Goal: Task Accomplishment & Management: Manage account settings

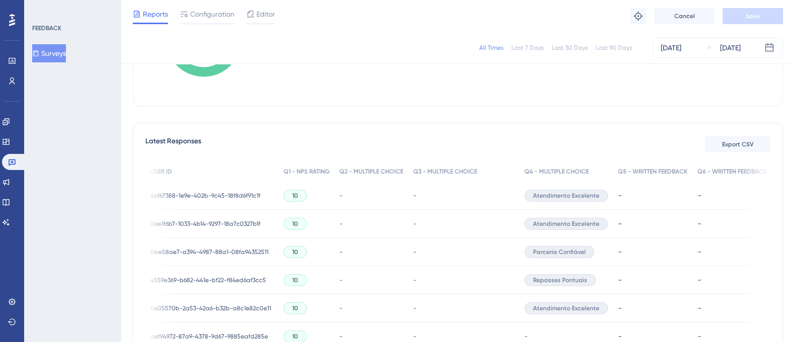
scroll to position [0, 125]
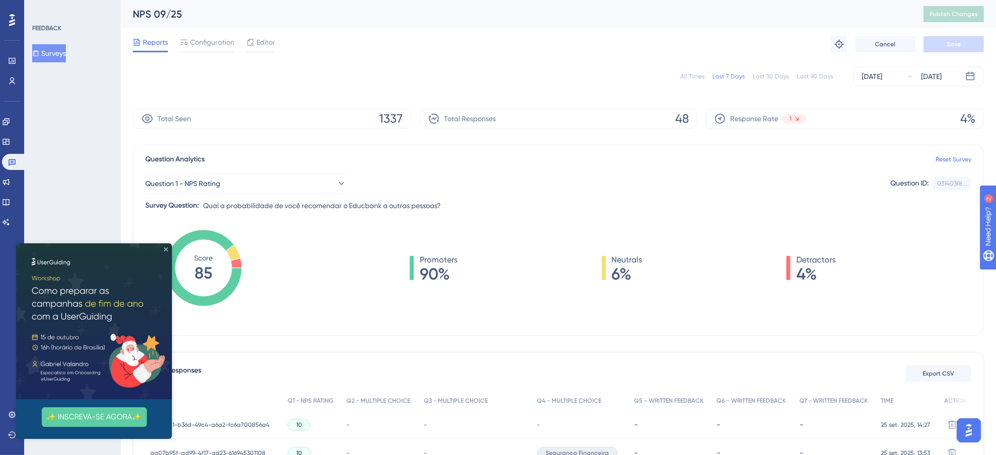
click at [167, 248] on icon "Close Preview" at bounding box center [166, 249] width 4 height 4
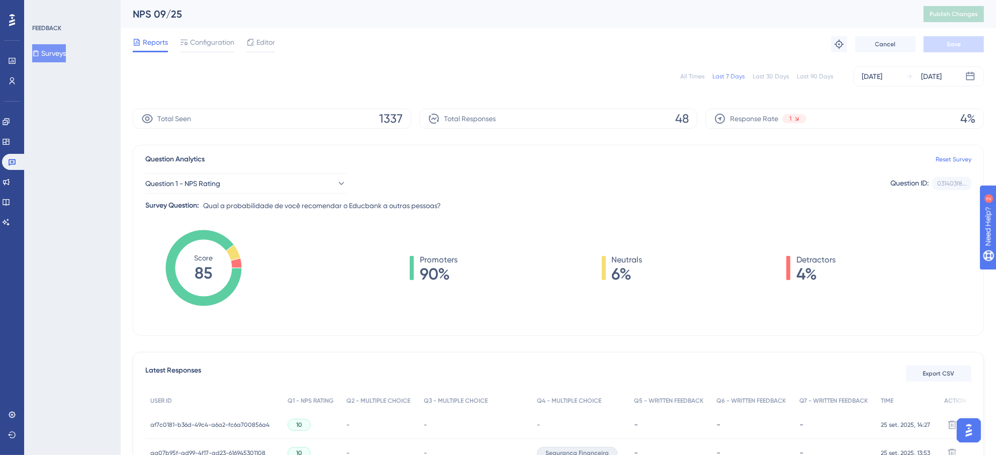
click at [694, 74] on div "All Times" at bounding box center [692, 76] width 24 height 8
drag, startPoint x: 206, startPoint y: 41, endPoint x: 235, endPoint y: 41, distance: 29.2
click at [206, 41] on span "Configuration" at bounding box center [212, 42] width 44 height 12
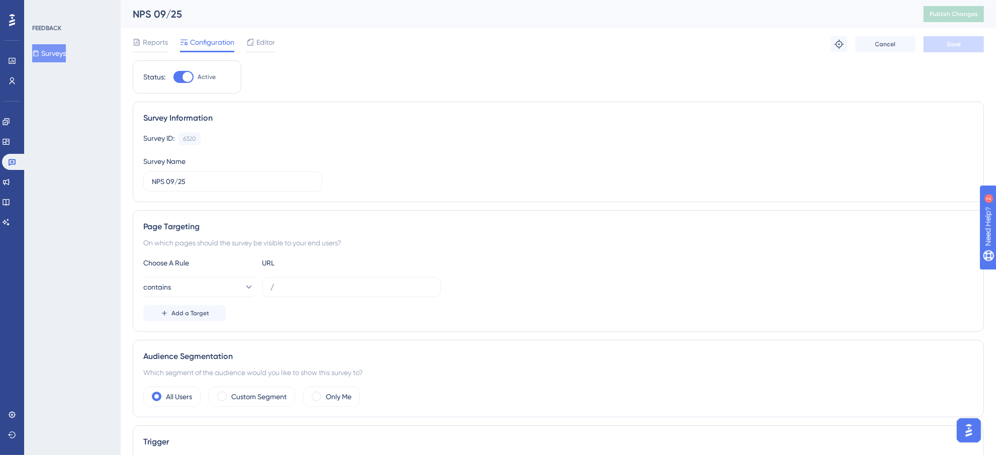
click at [171, 78] on div "Status: Active" at bounding box center [186, 77] width 87 height 12
click at [178, 74] on div at bounding box center [183, 77] width 20 height 12
click at [173, 77] on input "Active" at bounding box center [173, 77] width 1 height 1
checkbox input "false"
click at [945, 43] on button "Save" at bounding box center [953, 44] width 60 height 16
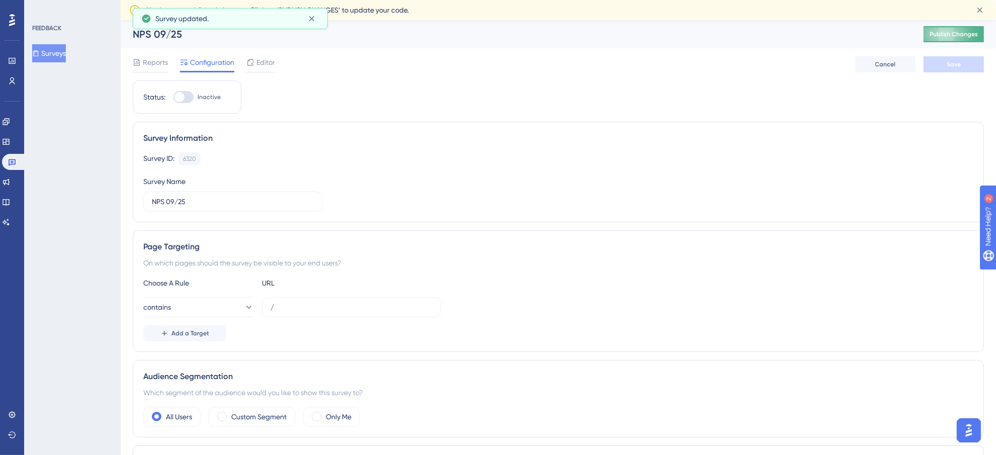
click at [959, 38] on span "Publish Changes" at bounding box center [953, 34] width 48 height 8
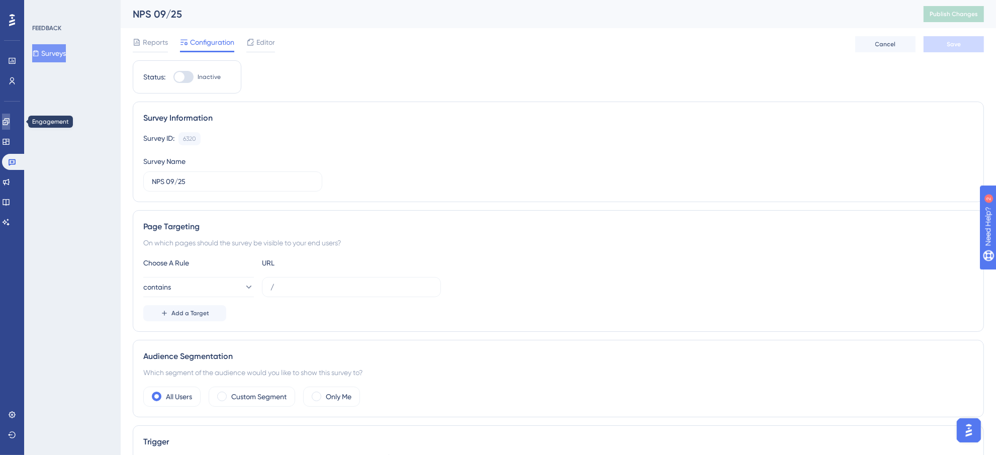
click at [10, 121] on icon at bounding box center [6, 122] width 8 height 8
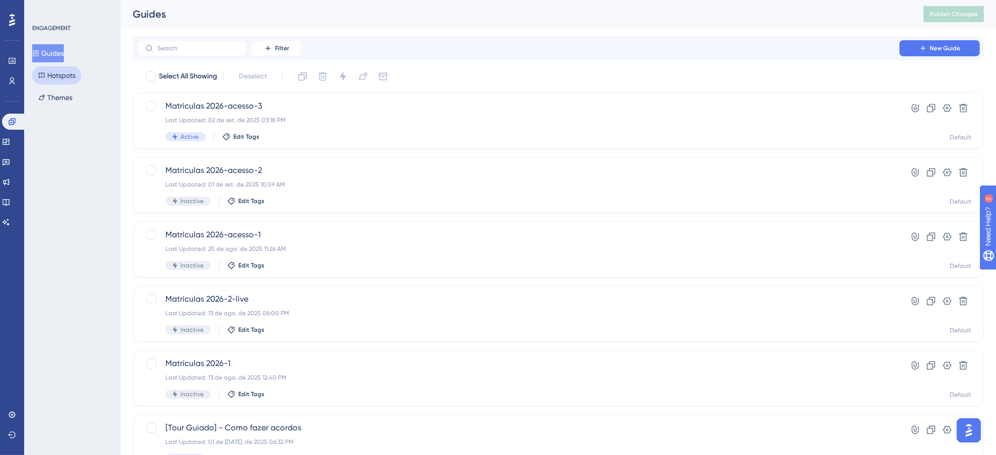
click at [52, 76] on button "Hotspots" at bounding box center [56, 75] width 49 height 18
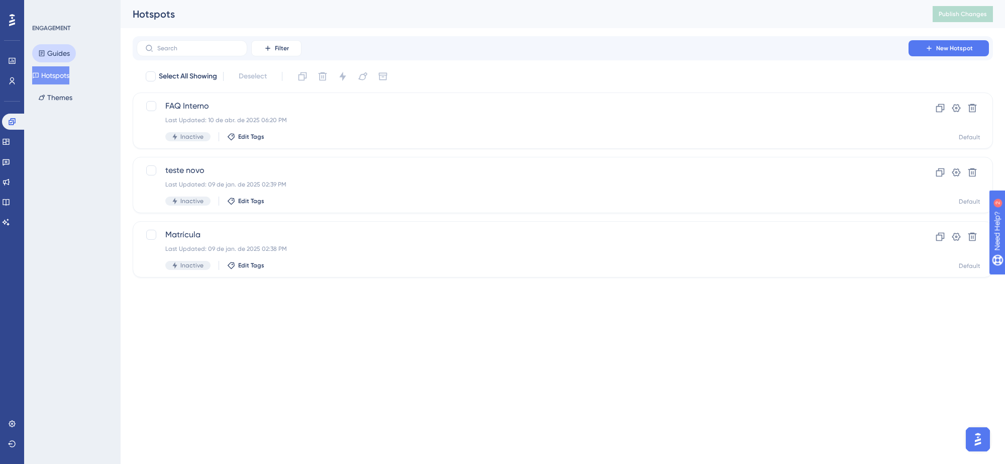
click at [57, 55] on button "Guides" at bounding box center [54, 53] width 44 height 18
